Goal: Task Accomplishment & Management: Use online tool/utility

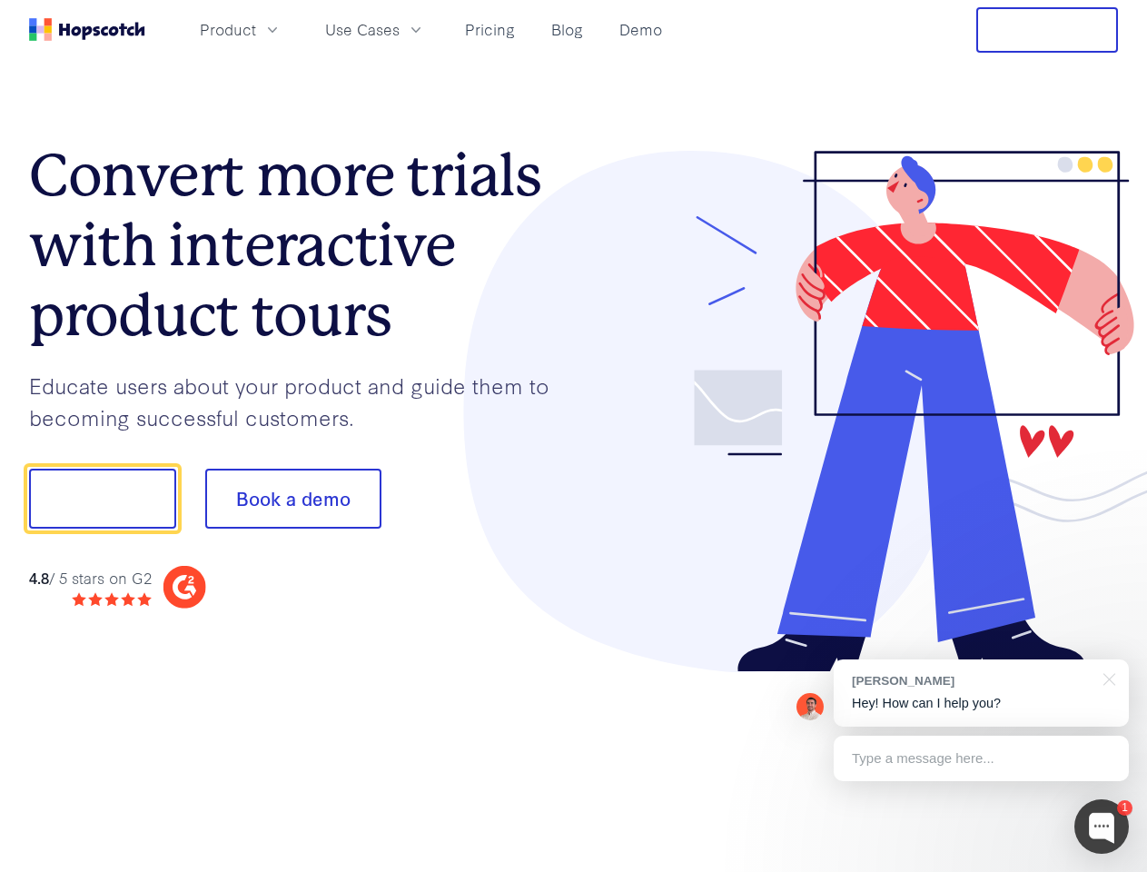
click at [574, 436] on div at bounding box center [846, 412] width 545 height 522
click at [256, 29] on span "Product" at bounding box center [228, 29] width 56 height 23
click at [400, 29] on span "Use Cases" at bounding box center [362, 29] width 74 height 23
click at [1047, 30] on button "Free Trial" at bounding box center [1047, 29] width 142 height 45
click at [102, 499] on button "Show me!" at bounding box center [102, 499] width 147 height 60
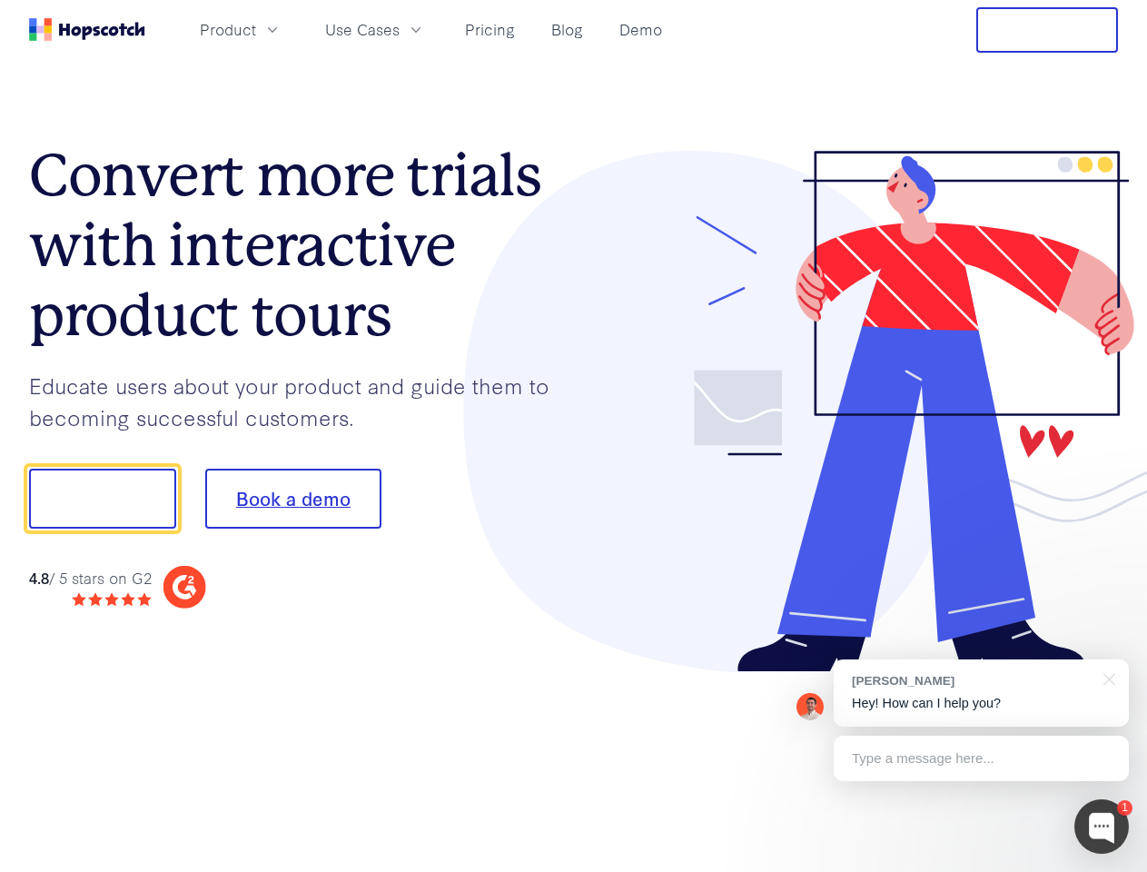
click at [292, 499] on button "Book a demo" at bounding box center [293, 499] width 176 height 60
click at [1101, 826] on div at bounding box center [1101, 826] width 54 height 54
click at [981, 693] on div "[PERSON_NAME] Hey! How can I help you?" at bounding box center [981, 692] width 295 height 67
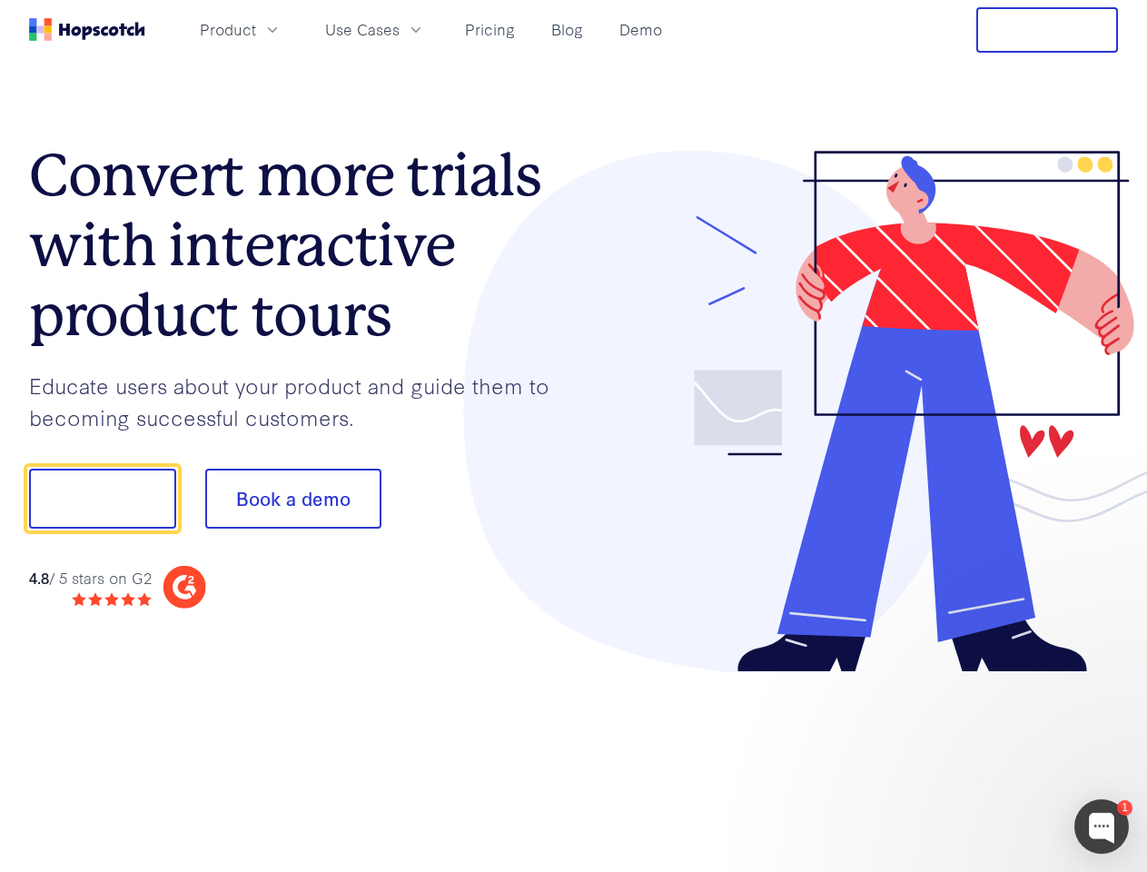
click at [1106, 677] on div at bounding box center [958, 618] width 341 height 362
click at [981, 758] on div at bounding box center [958, 618] width 341 height 362
